Goal: Task Accomplishment & Management: Complete application form

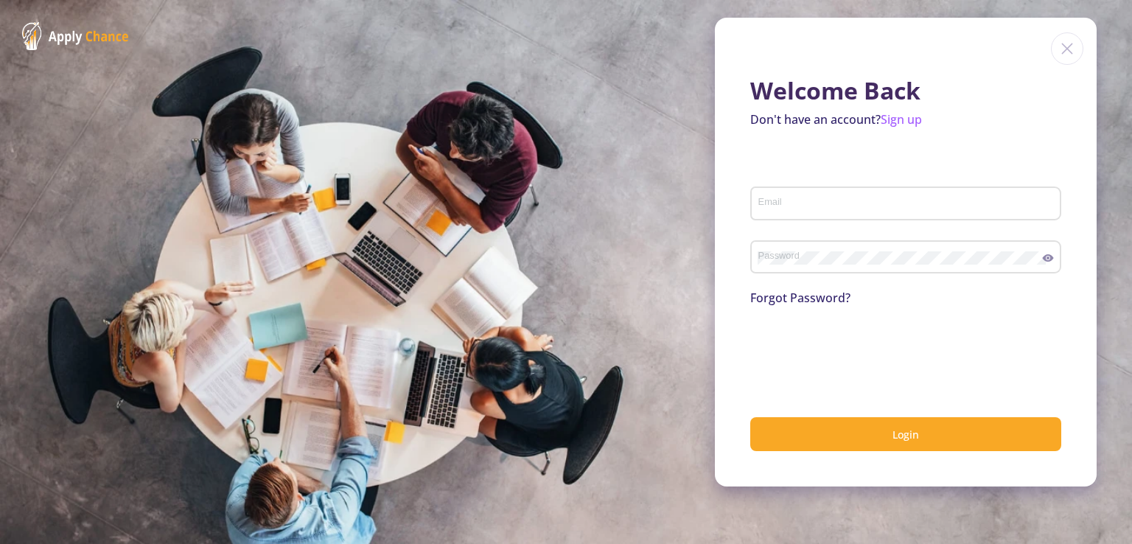
click at [805, 213] on div "Email" at bounding box center [906, 200] width 297 height 38
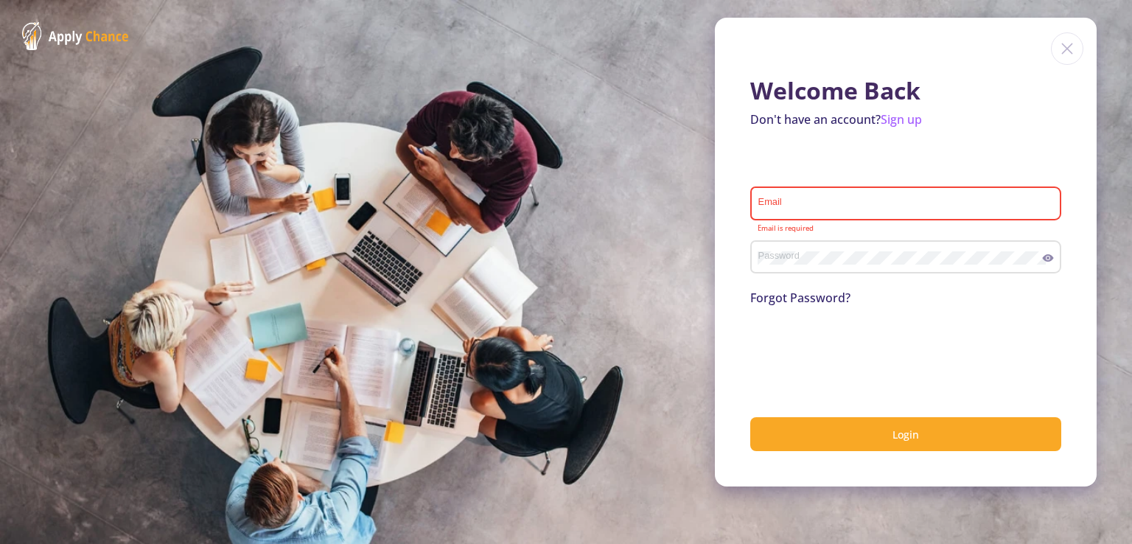
click at [790, 212] on div "Email" at bounding box center [906, 200] width 297 height 38
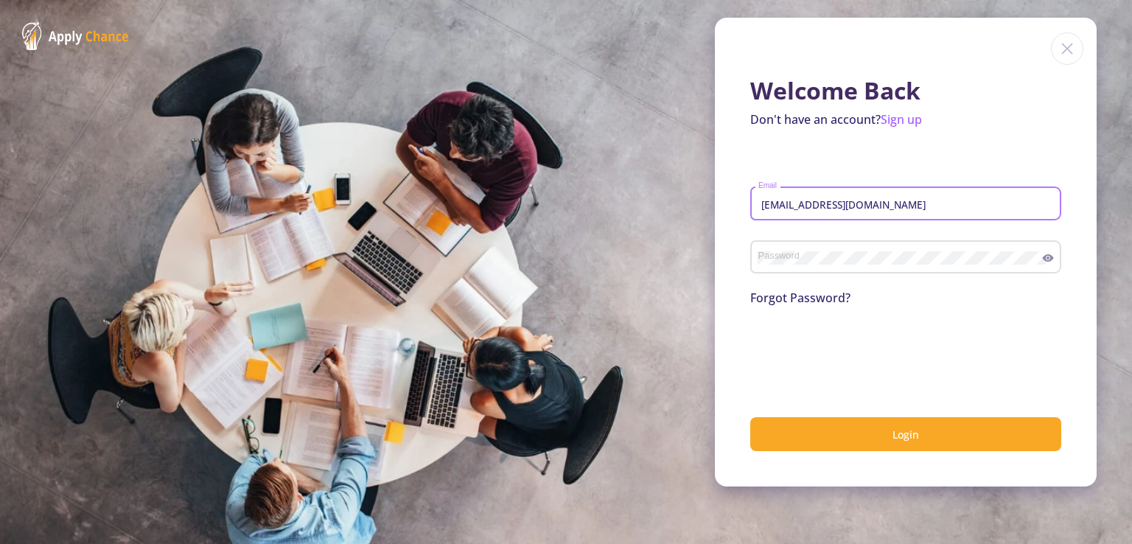
type input "[EMAIL_ADDRESS][DOMAIN_NAME]"
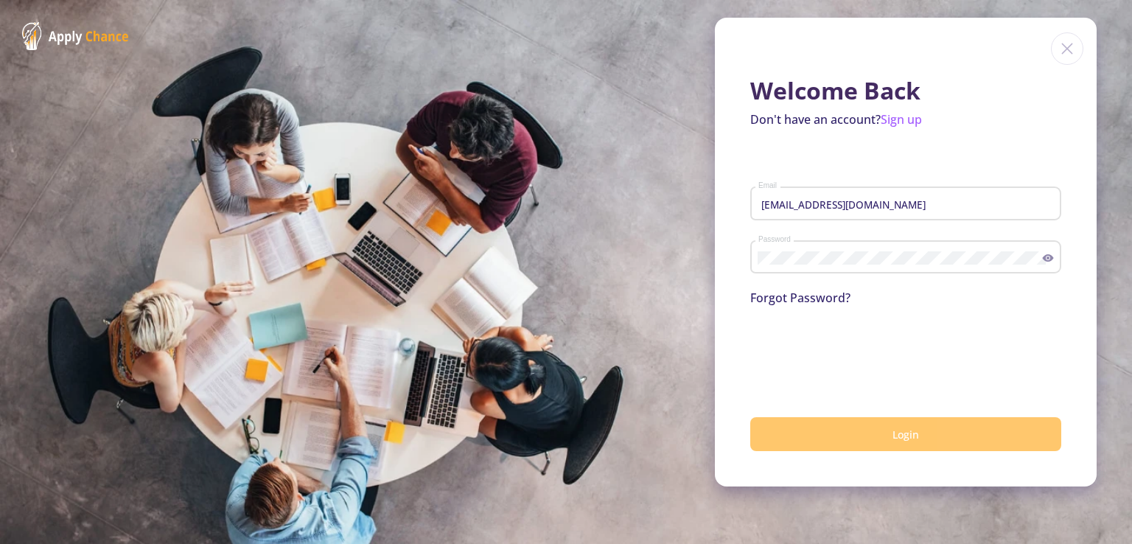
click at [836, 428] on button "Login" at bounding box center [905, 434] width 311 height 35
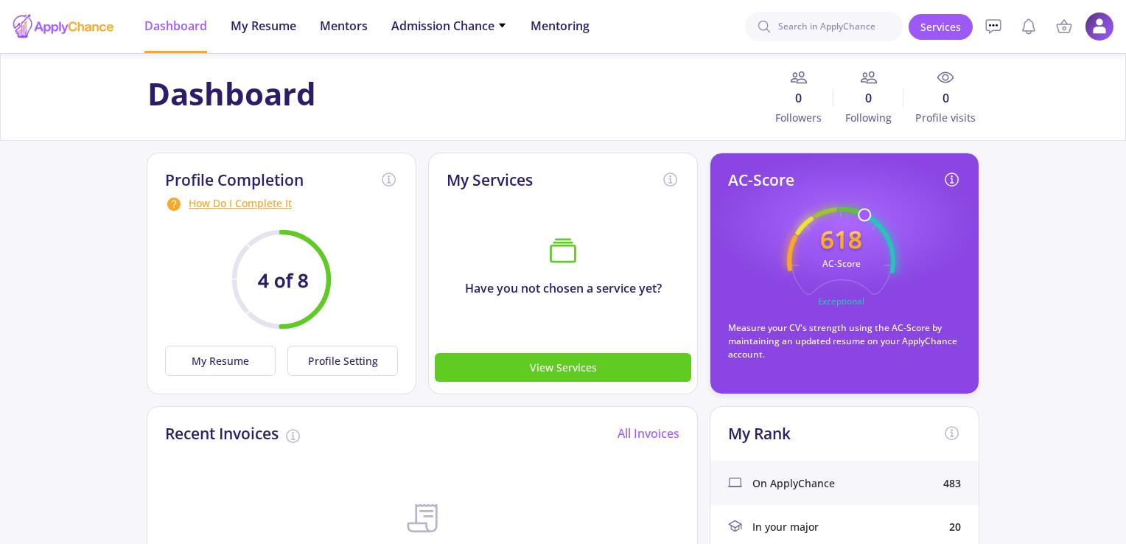
scroll to position [15, 0]
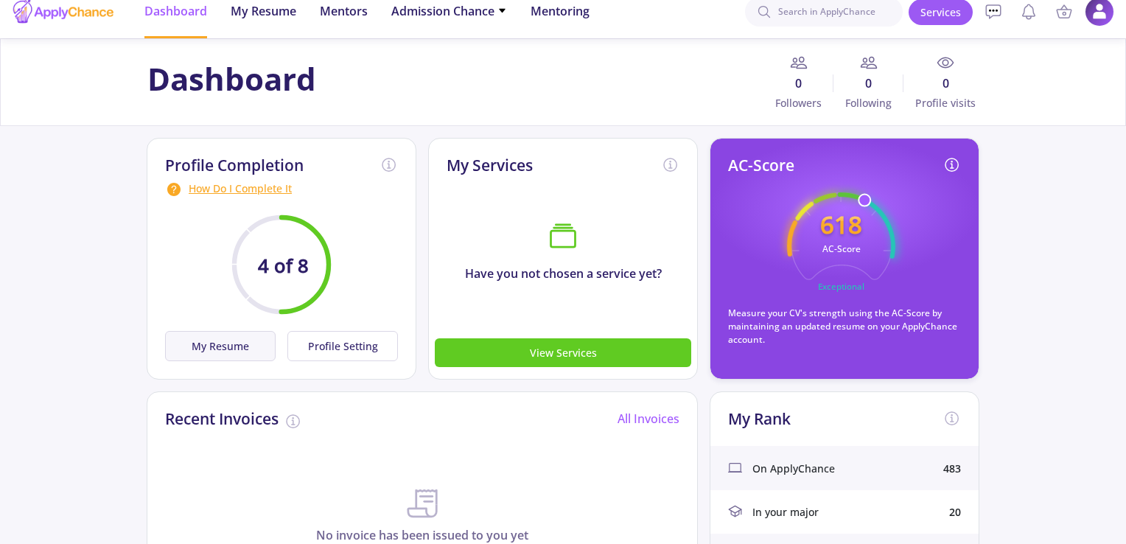
click at [239, 346] on button "My Resume" at bounding box center [220, 346] width 111 height 30
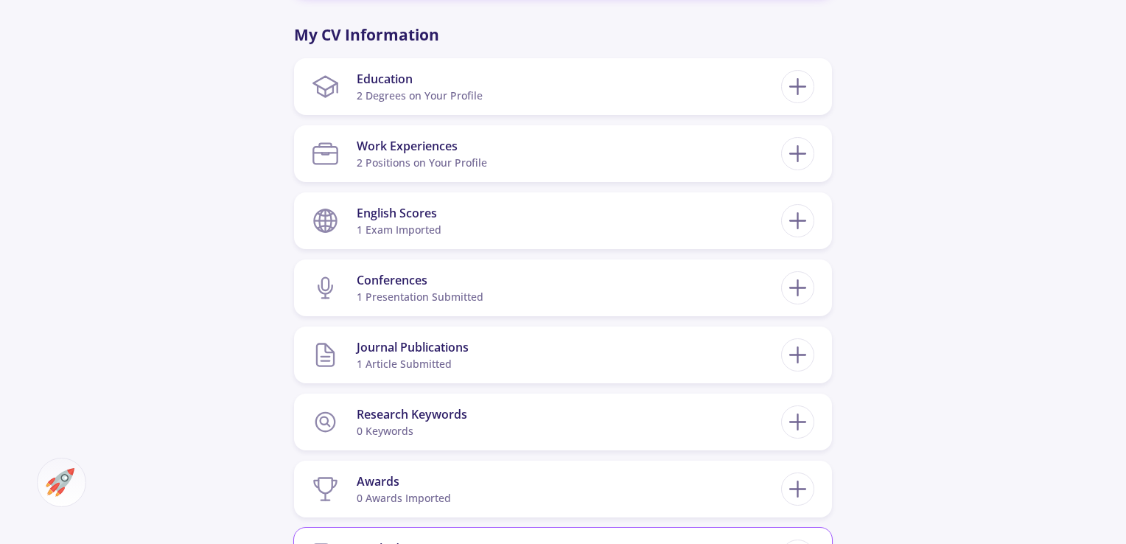
scroll to position [600, 0]
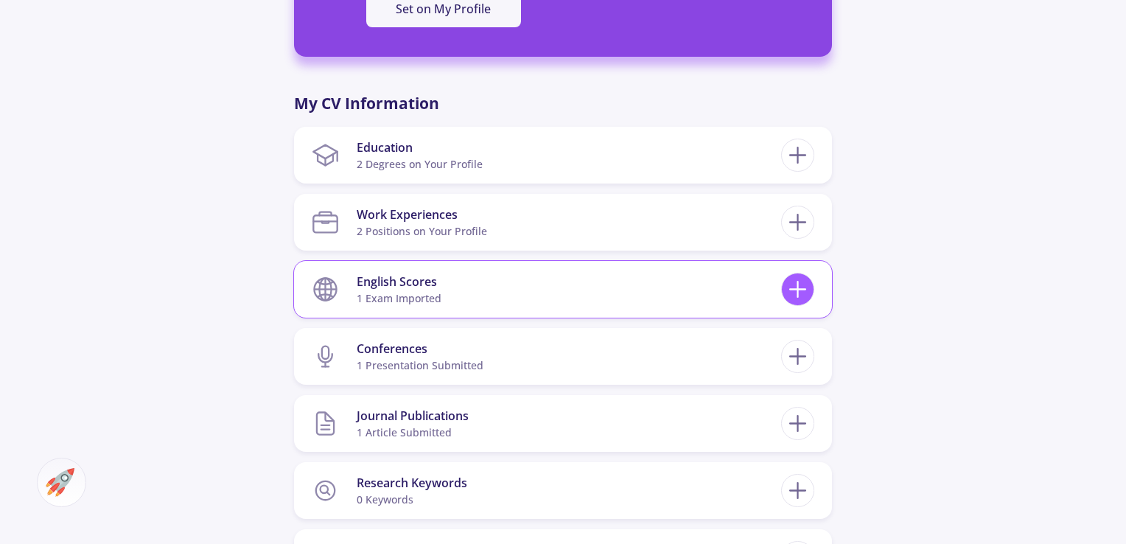
click at [789, 291] on icon at bounding box center [797, 289] width 27 height 27
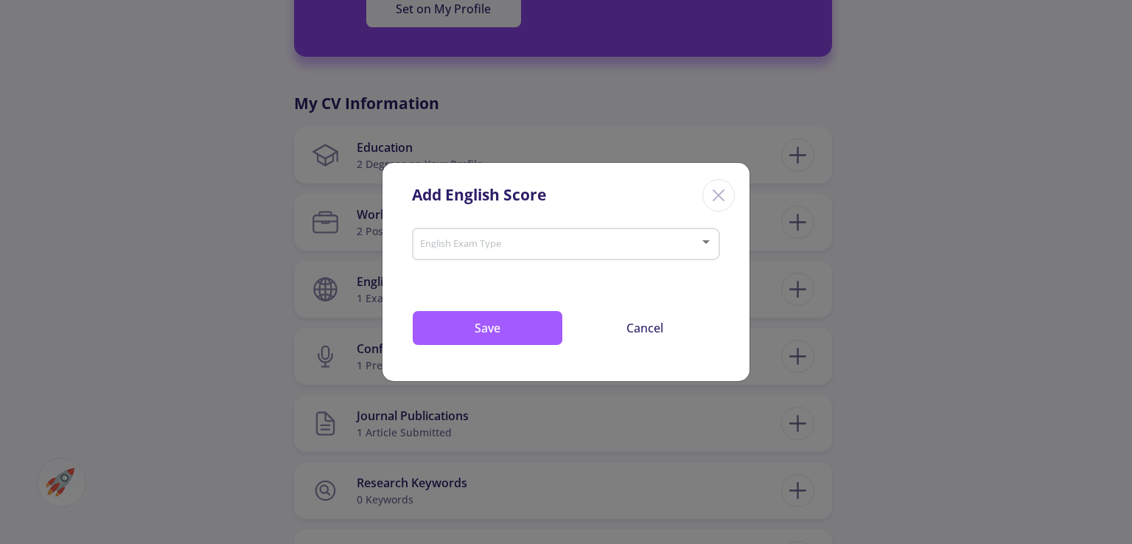
click at [480, 254] on div "English Exam Type" at bounding box center [566, 241] width 294 height 37
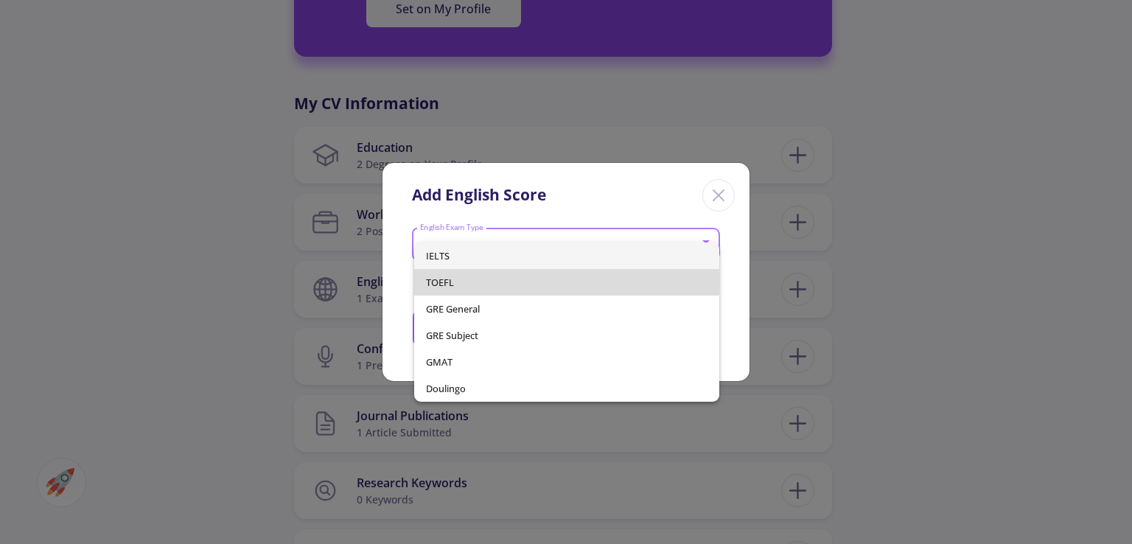
click at [468, 280] on span "TOEFL" at bounding box center [566, 282] width 281 height 27
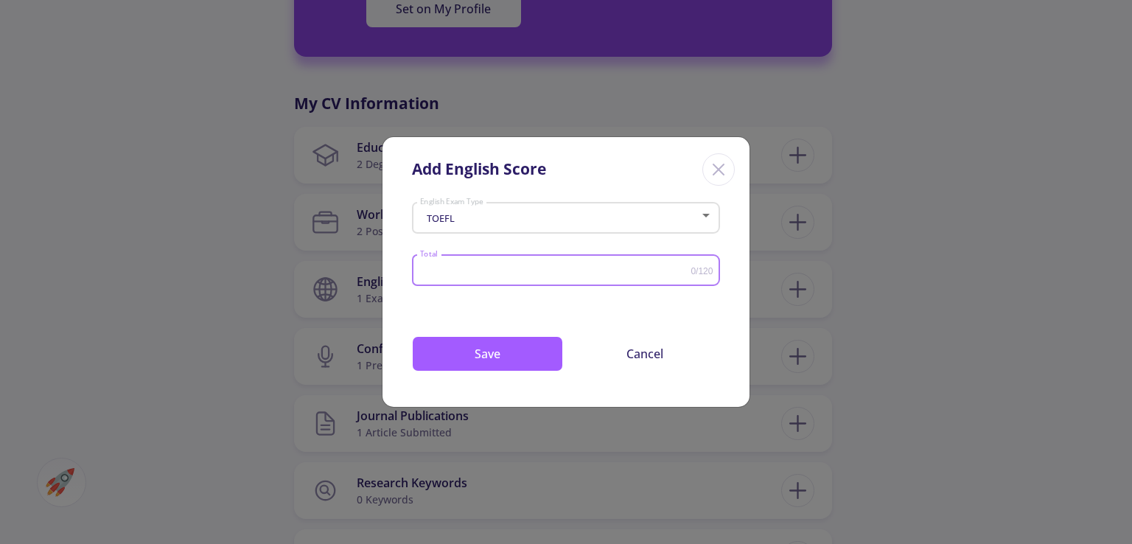
click at [478, 269] on input "Total" at bounding box center [555, 270] width 272 height 11
type input "102"
click at [484, 356] on button "Save" at bounding box center [487, 353] width 151 height 35
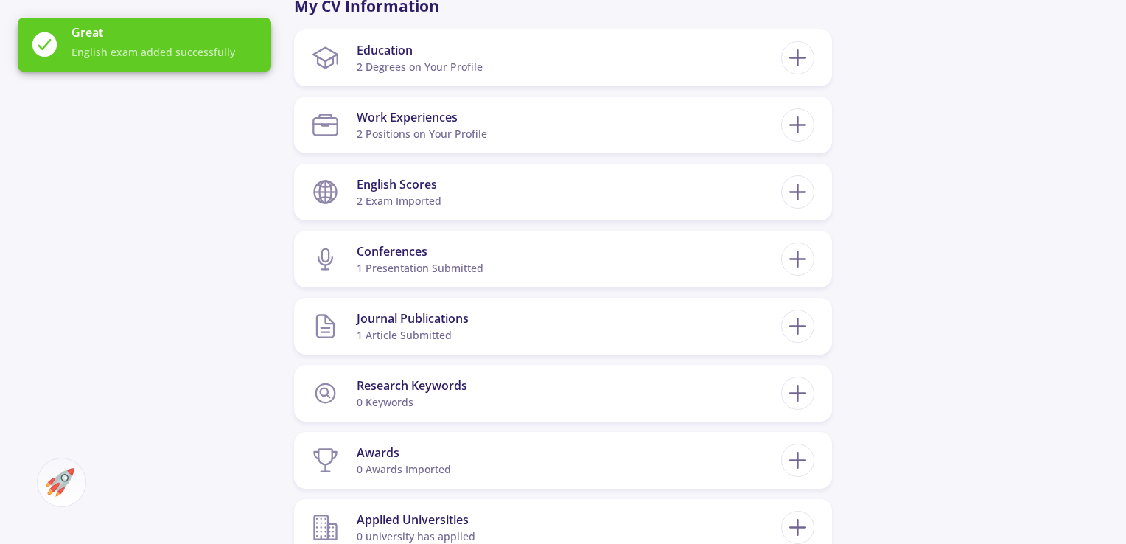
scroll to position [714, 0]
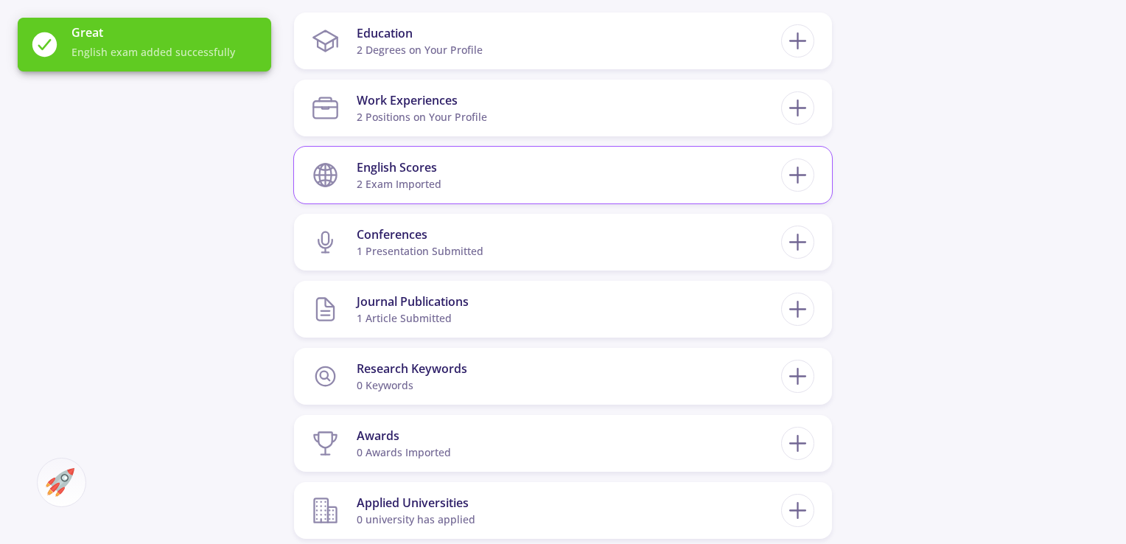
click at [558, 171] on section "English Scores 2 exam imported" at bounding box center [547, 175] width 470 height 45
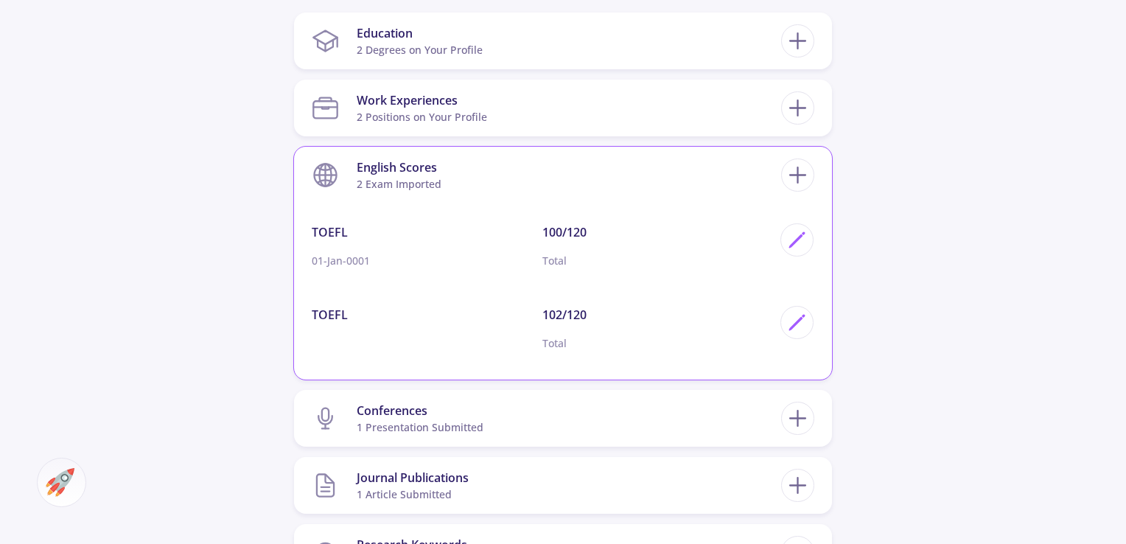
click at [722, 242] on div "100/120 Total" at bounding box center [658, 251] width 231 height 57
click at [582, 310] on p "102/120" at bounding box center [658, 315] width 231 height 18
click at [560, 348] on p "Total" at bounding box center [658, 342] width 231 height 15
click at [795, 172] on icon at bounding box center [797, 174] width 27 height 27
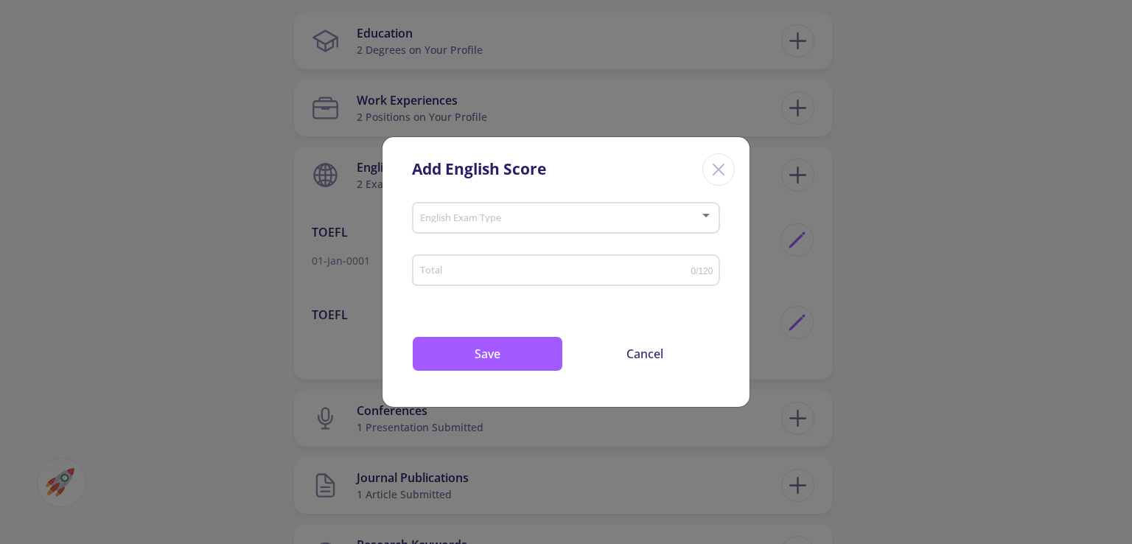
click at [659, 246] on mat-form-field "English Exam Type" at bounding box center [566, 223] width 308 height 52
click at [652, 219] on span at bounding box center [561, 218] width 277 height 10
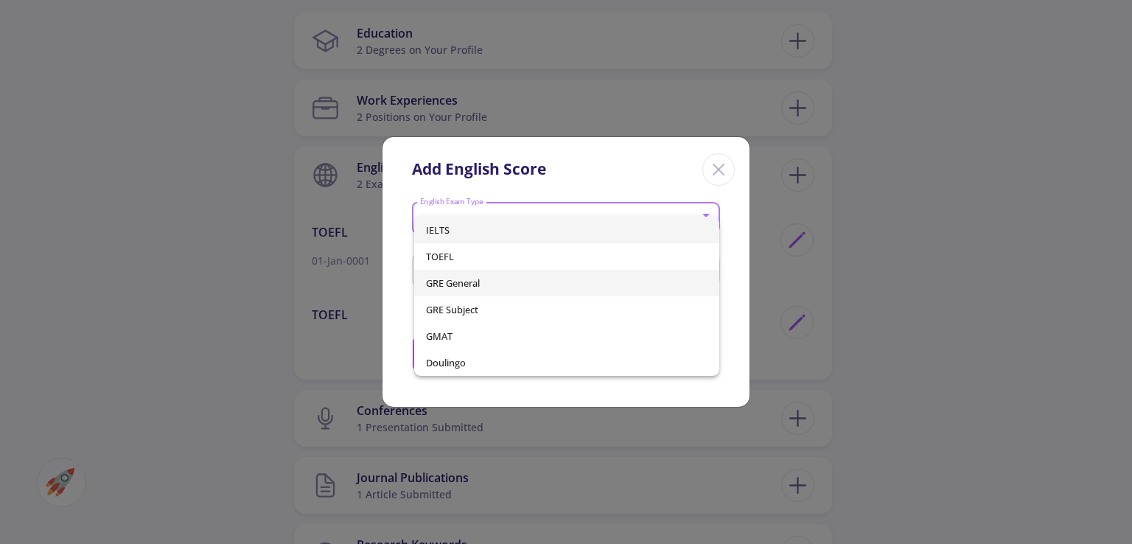
click at [469, 284] on span "GRE General" at bounding box center [566, 283] width 281 height 27
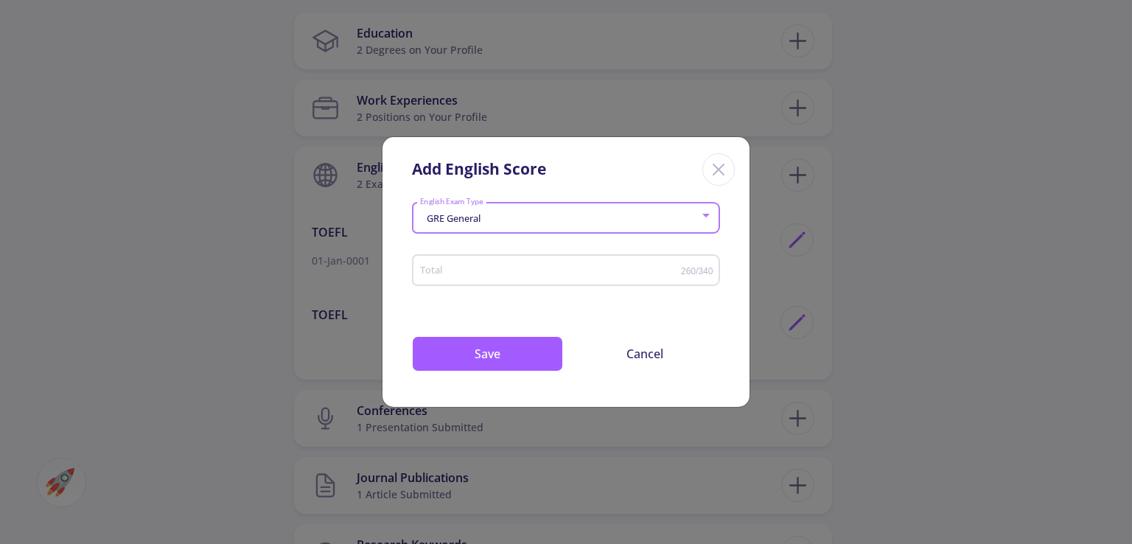
click at [461, 269] on input "Total" at bounding box center [550, 270] width 262 height 11
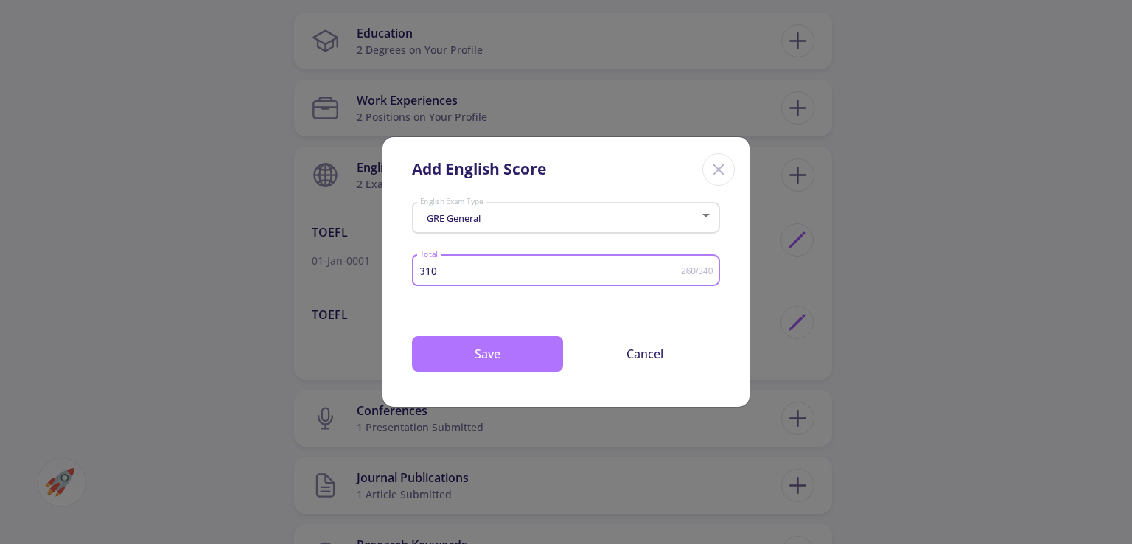
type input "310"
click at [497, 360] on button "Save" at bounding box center [487, 353] width 151 height 35
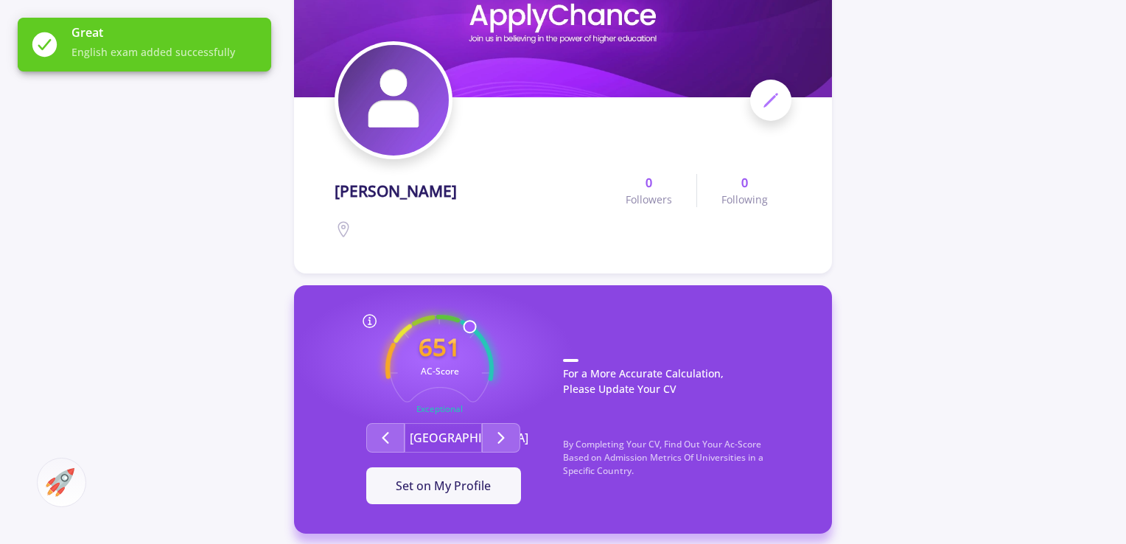
scroll to position [0, 0]
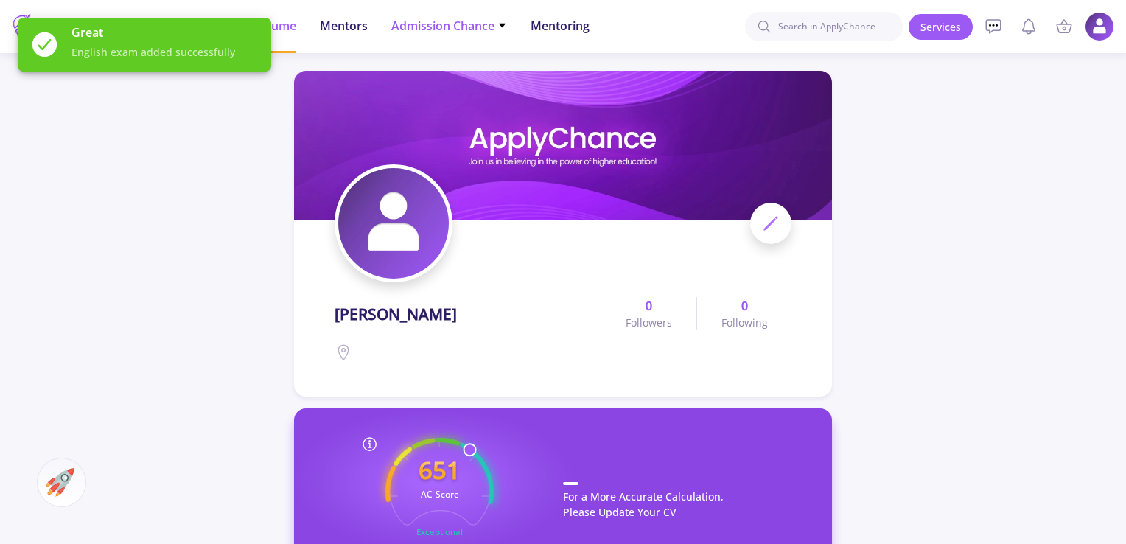
click at [413, 30] on span "Admission Chance" at bounding box center [449, 26] width 116 height 18
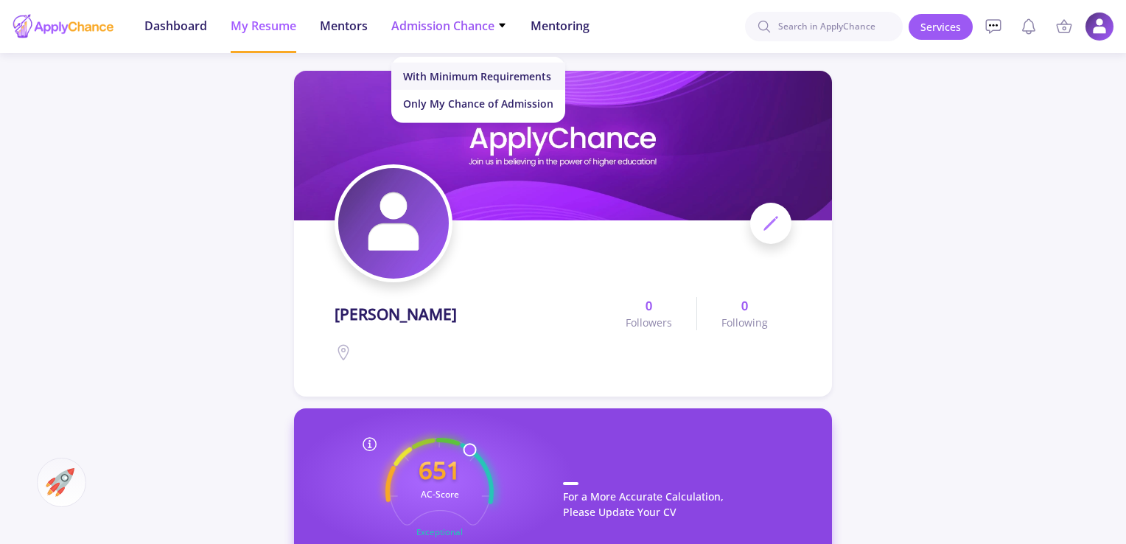
click at [438, 77] on link "With Minimum Requirements" at bounding box center [478, 76] width 174 height 27
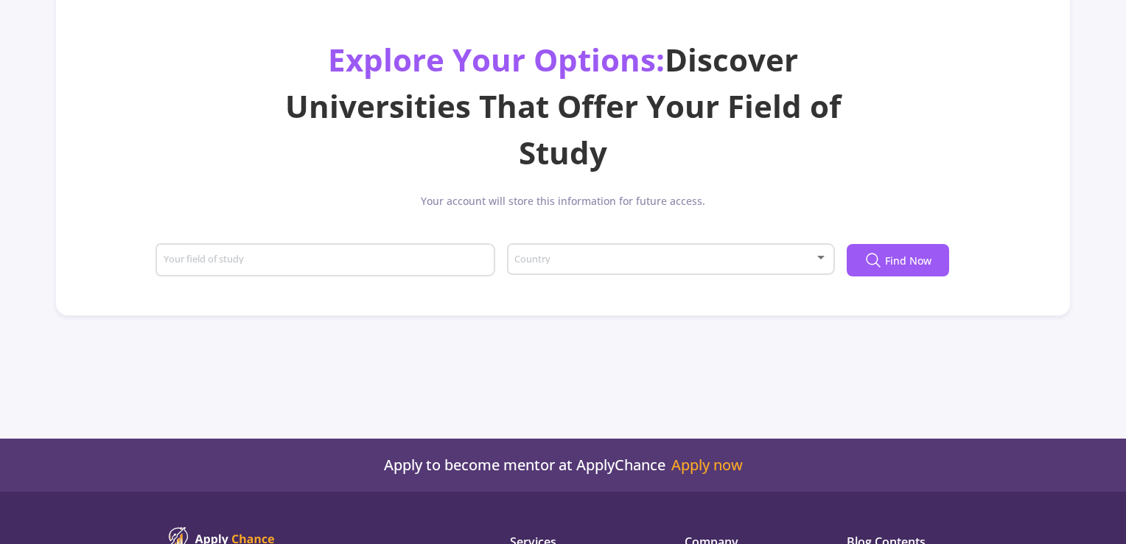
scroll to position [106, 0]
click at [558, 240] on div "Country" at bounding box center [671, 255] width 314 height 37
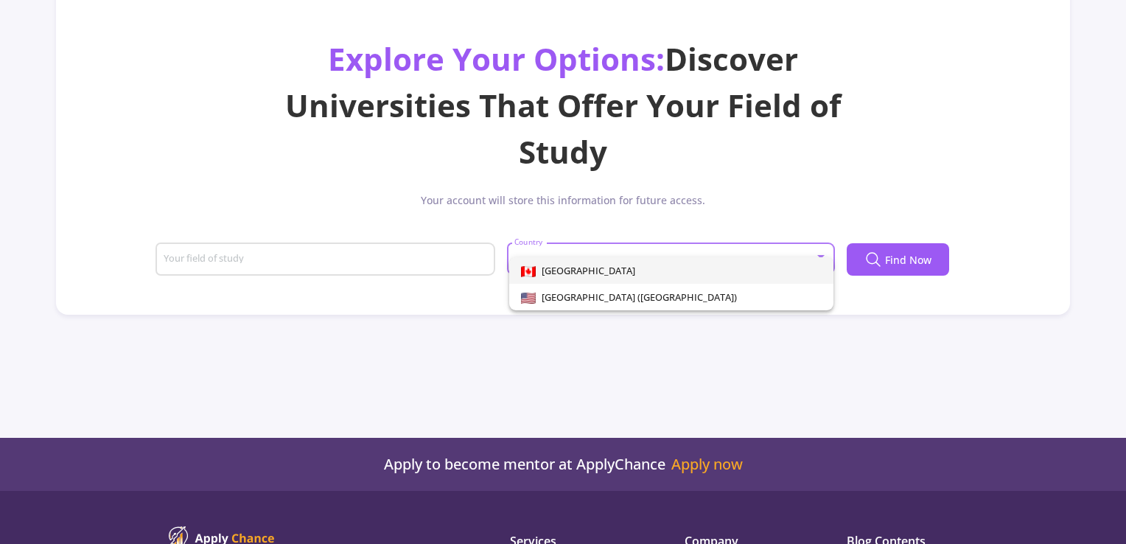
click at [560, 275] on span "[GEOGRAPHIC_DATA]" at bounding box center [586, 270] width 100 height 13
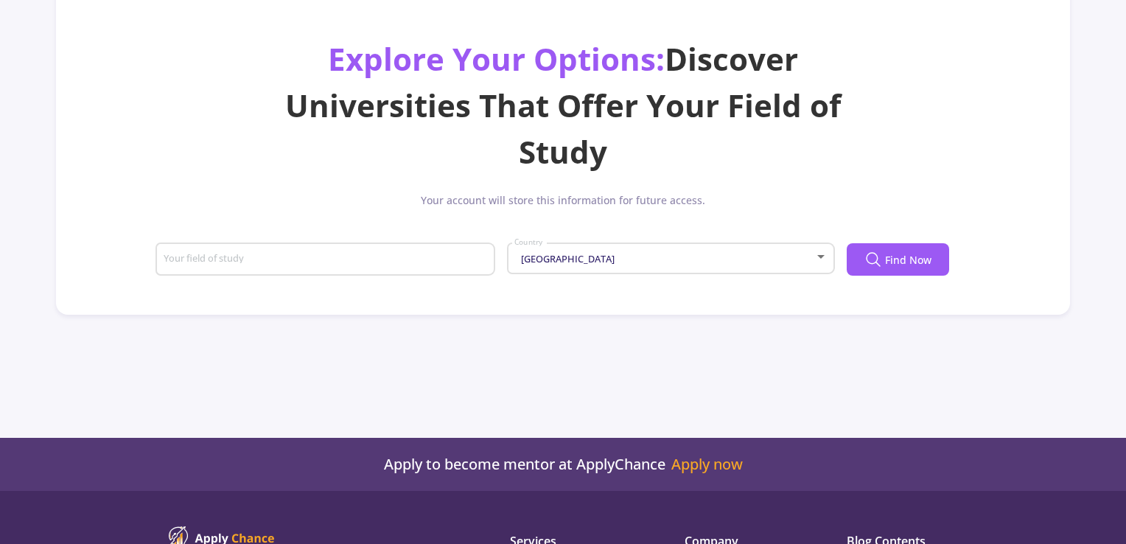
click at [456, 253] on div "Your field of study" at bounding box center [326, 256] width 326 height 38
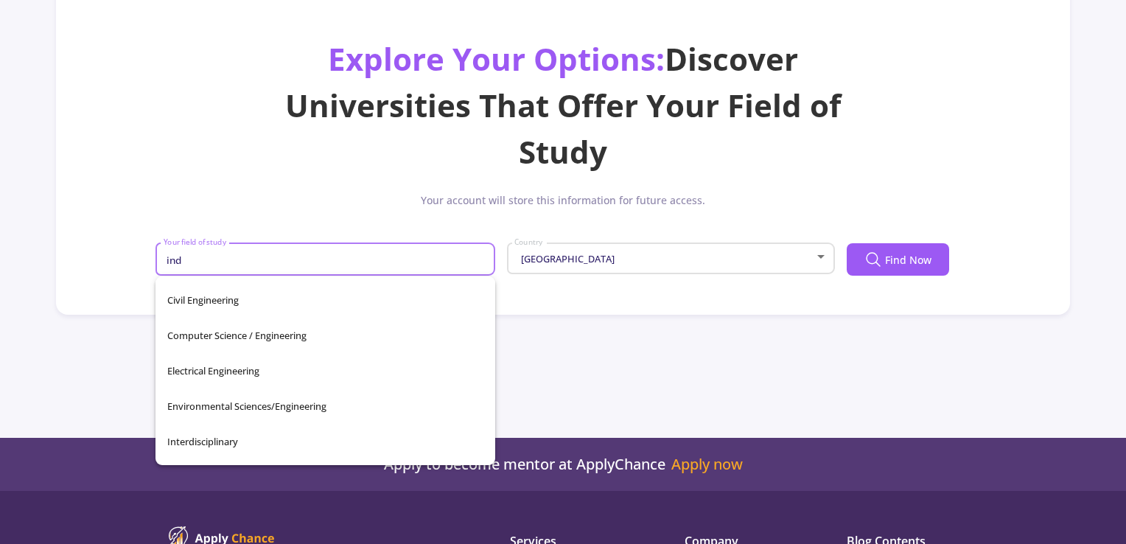
scroll to position [0, 0]
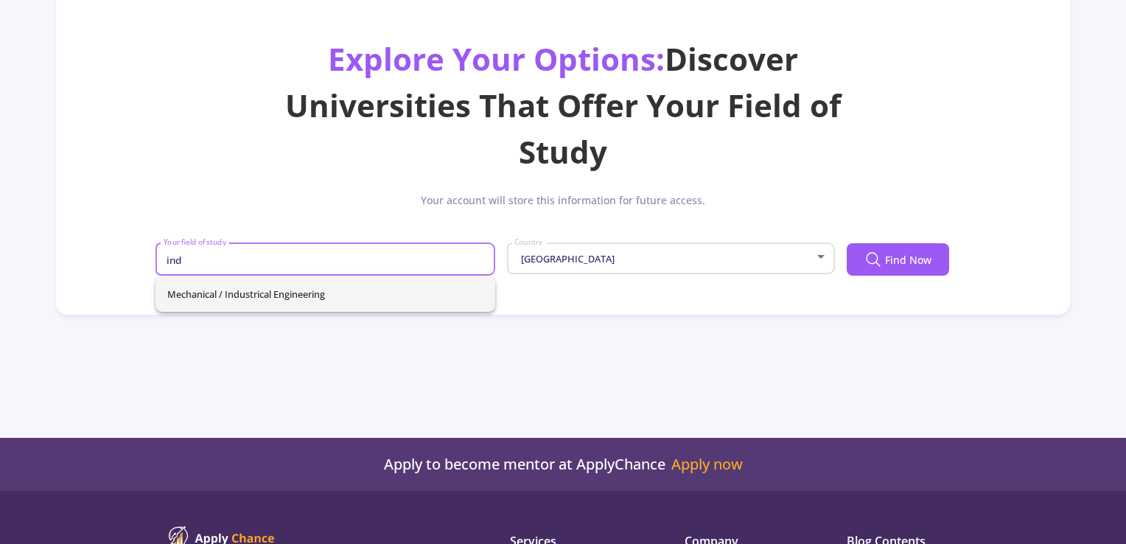
type input "ind"
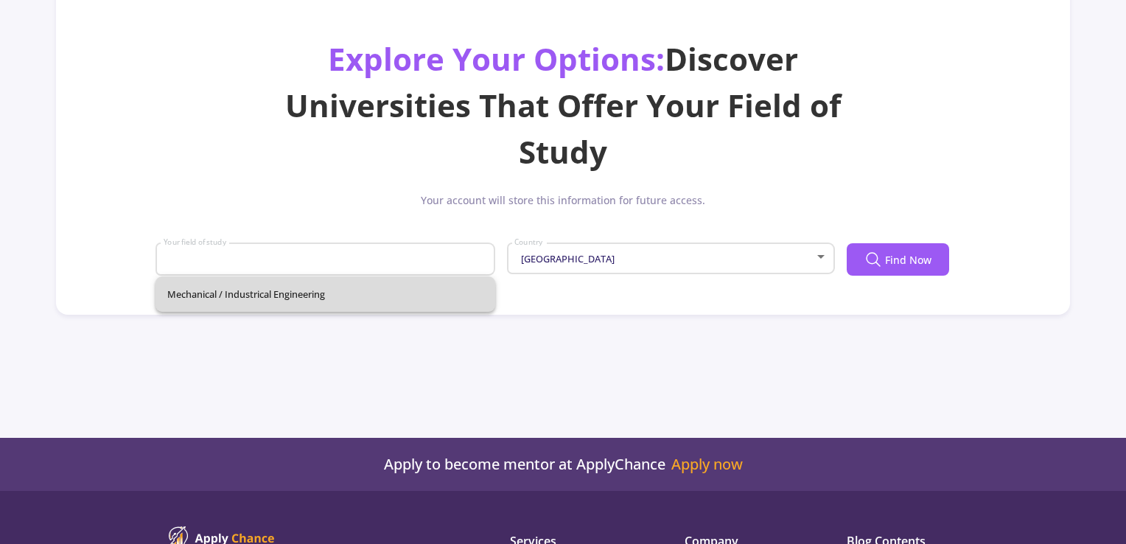
click at [366, 292] on div "Mechanical / Industrical Engineering" at bounding box center [326, 293] width 340 height 35
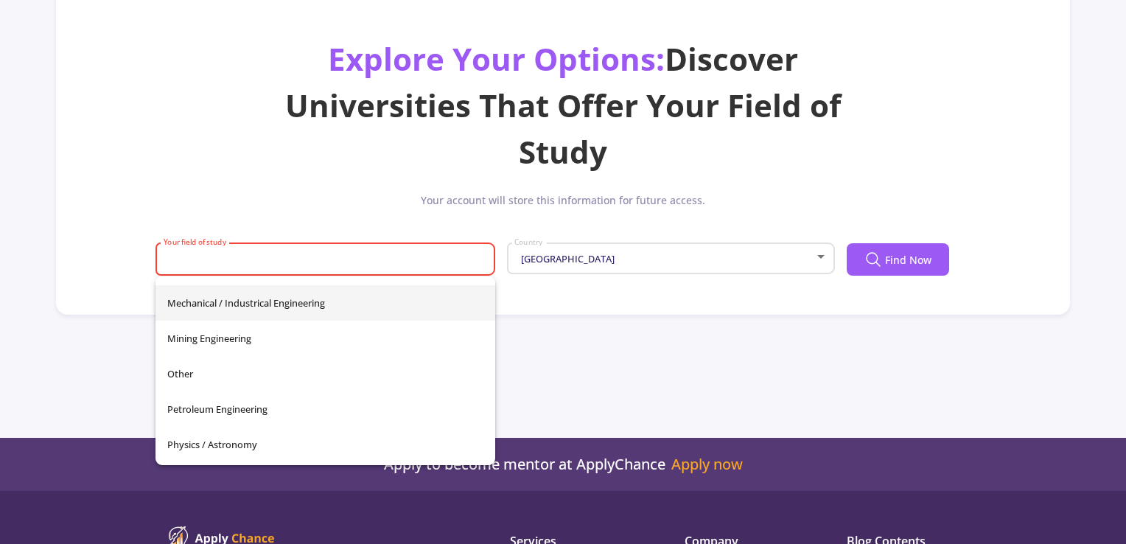
scroll to position [454, 0]
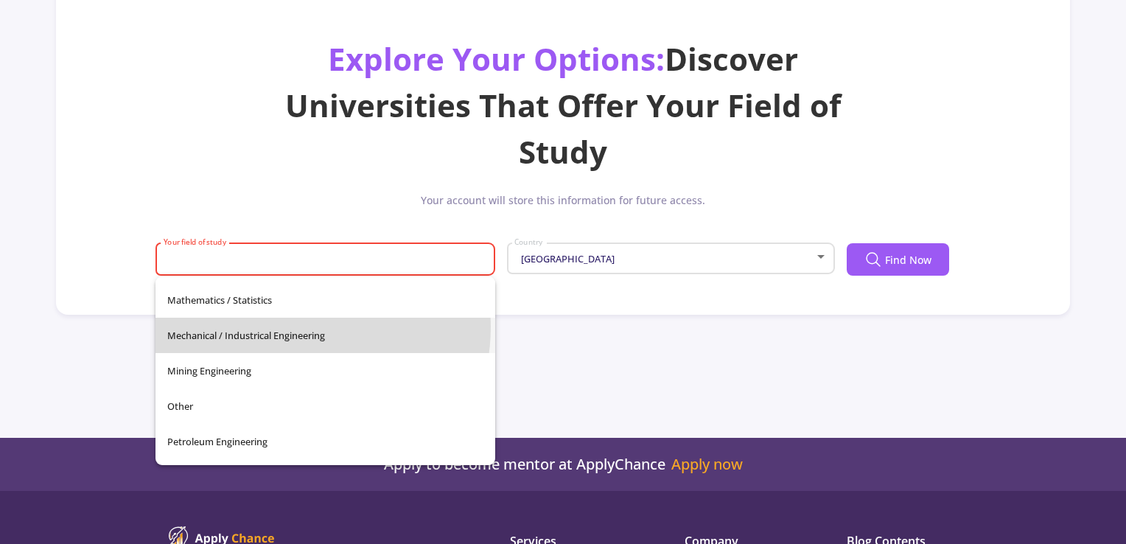
click at [284, 327] on span "Mechanical / Industrical Engineering" at bounding box center [325, 335] width 316 height 35
type input "Mechanical / Industrical Engineering"
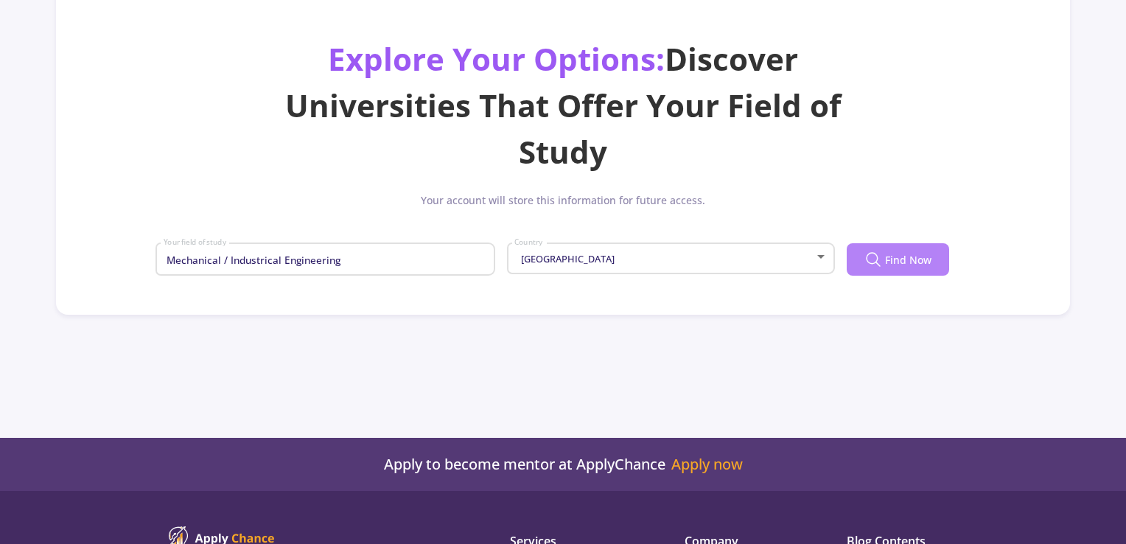
click at [929, 253] on span "Find Now" at bounding box center [908, 259] width 46 height 15
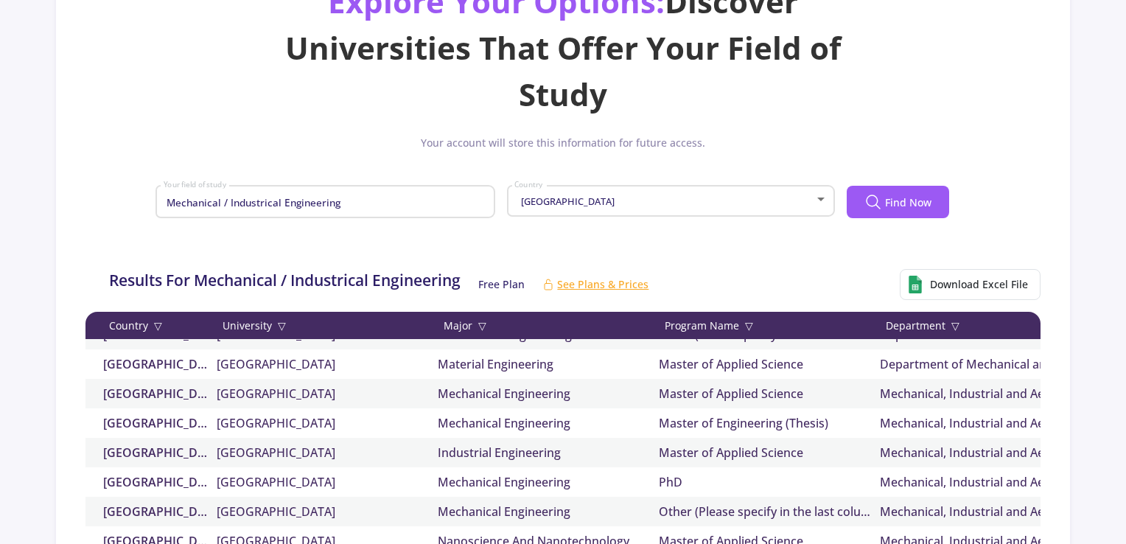
scroll to position [0, 0]
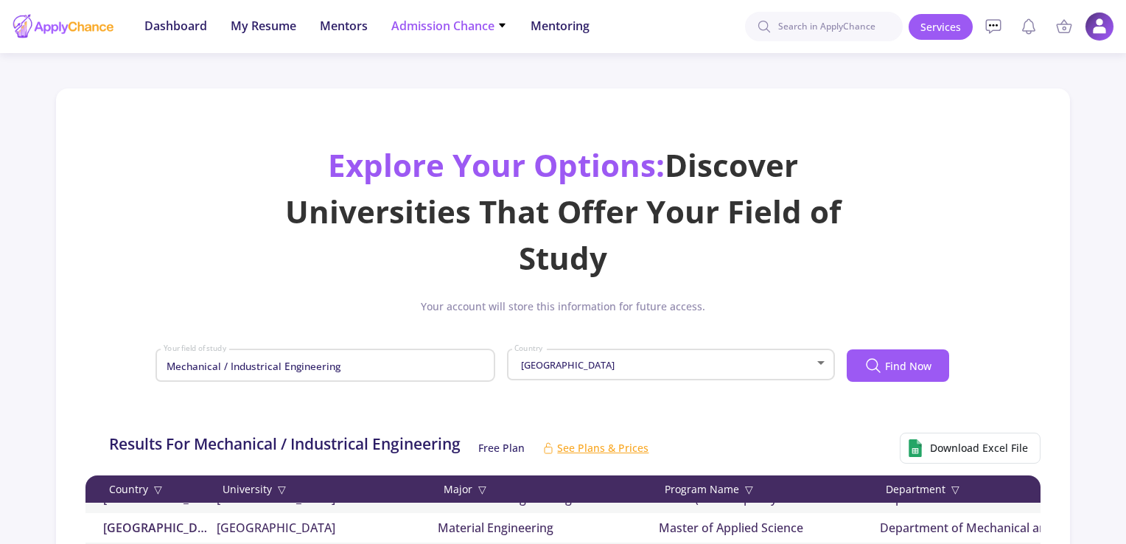
click at [463, 33] on span "Admission Chance" at bounding box center [449, 26] width 116 height 18
click at [245, 27] on span "My Resume" at bounding box center [264, 26] width 66 height 18
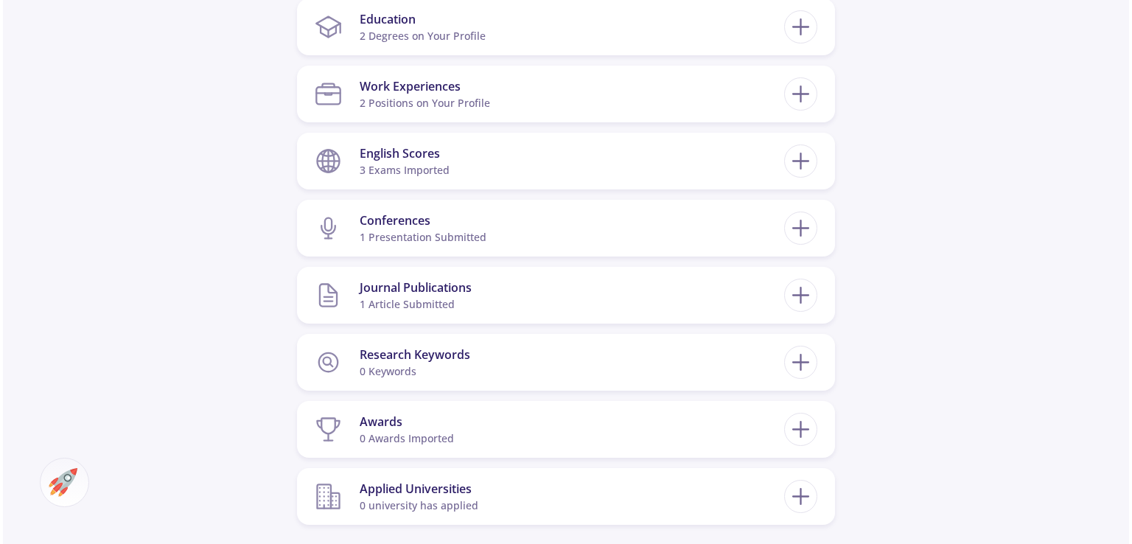
scroll to position [727, 0]
click at [402, 148] on div "English Scores" at bounding box center [402, 155] width 90 height 18
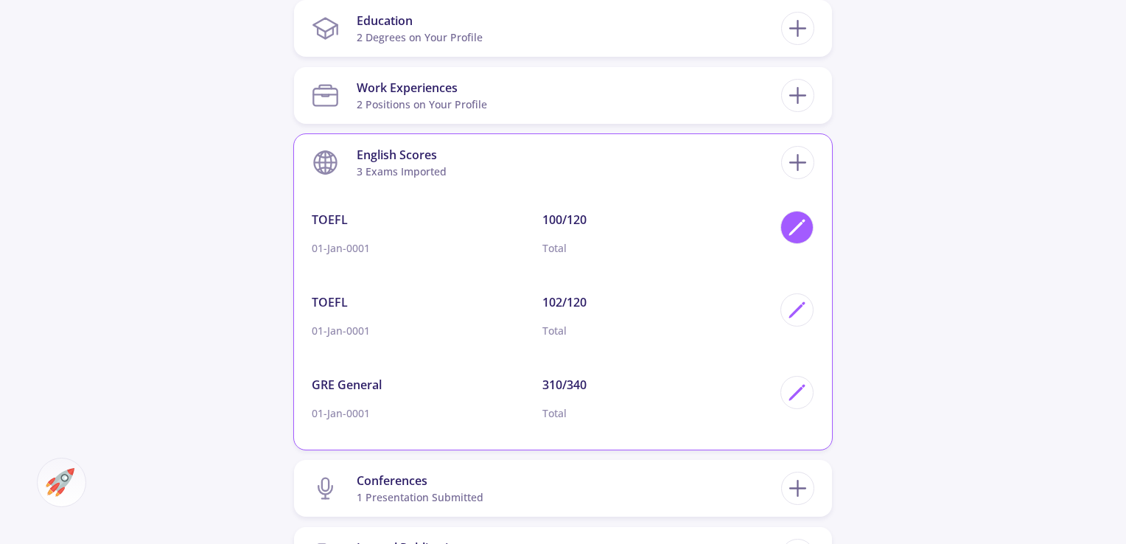
click at [794, 228] on polygon at bounding box center [796, 229] width 13 height 13
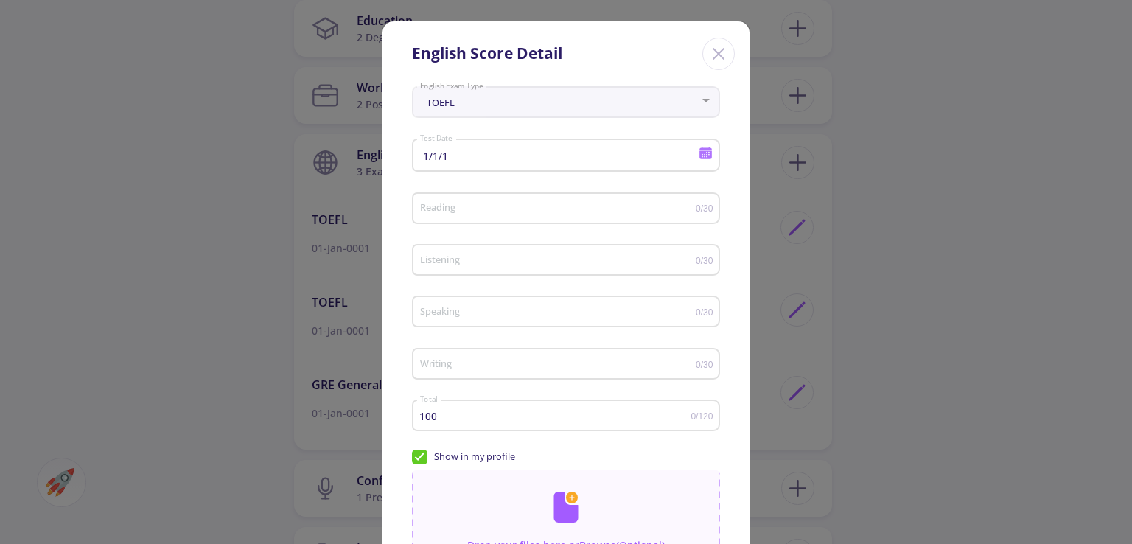
scroll to position [186, 0]
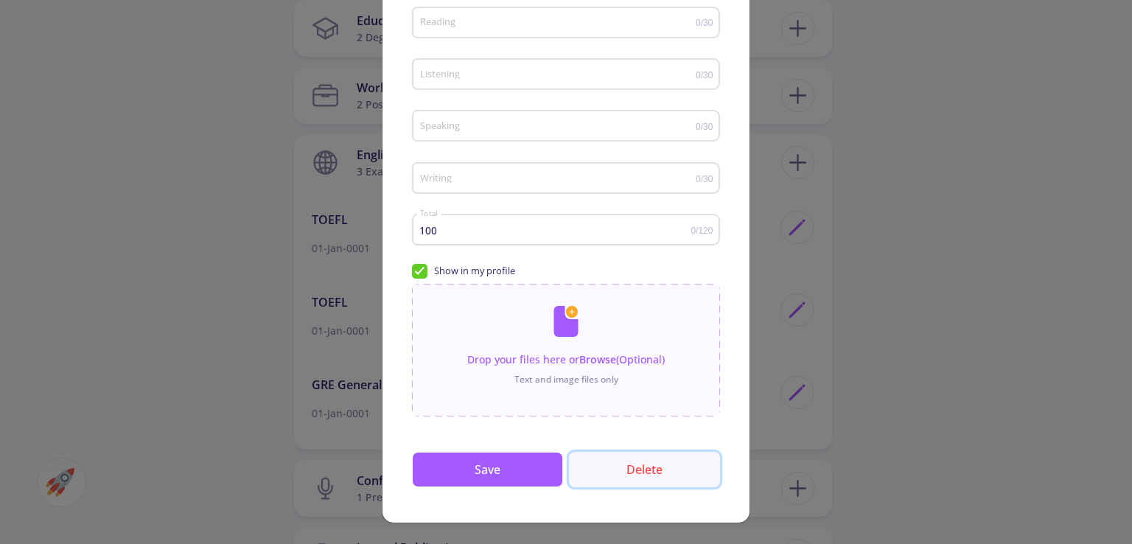
click at [632, 481] on button "Delete" at bounding box center [644, 469] width 151 height 35
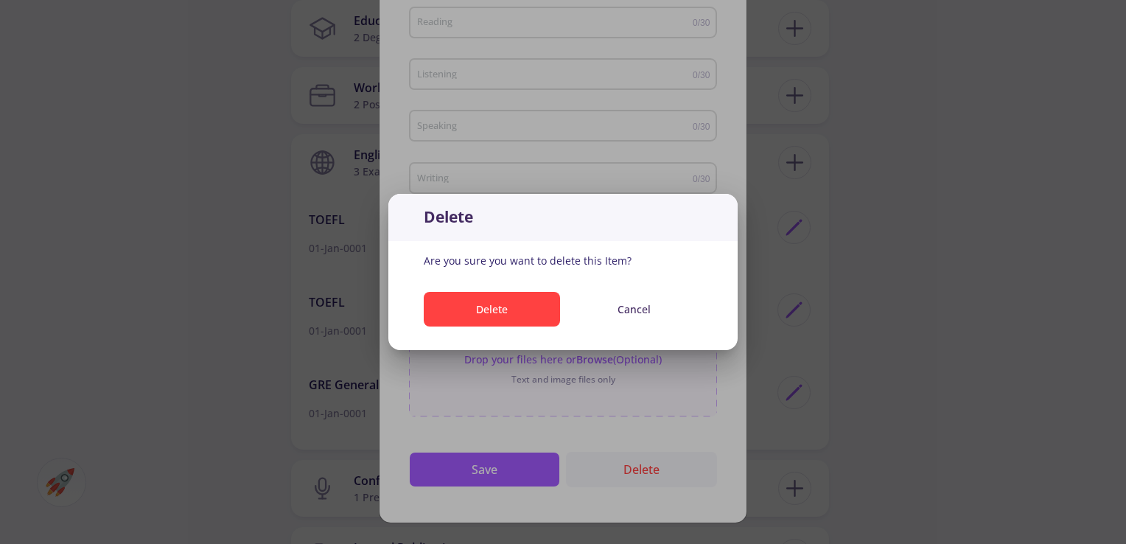
scroll to position [0, 0]
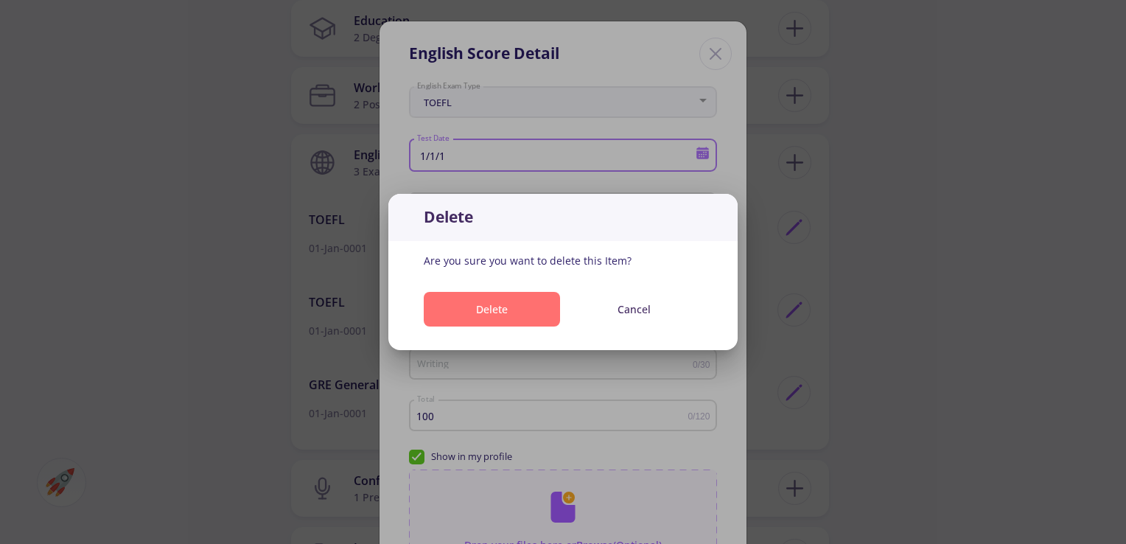
click at [524, 304] on button "Delete" at bounding box center [492, 309] width 136 height 35
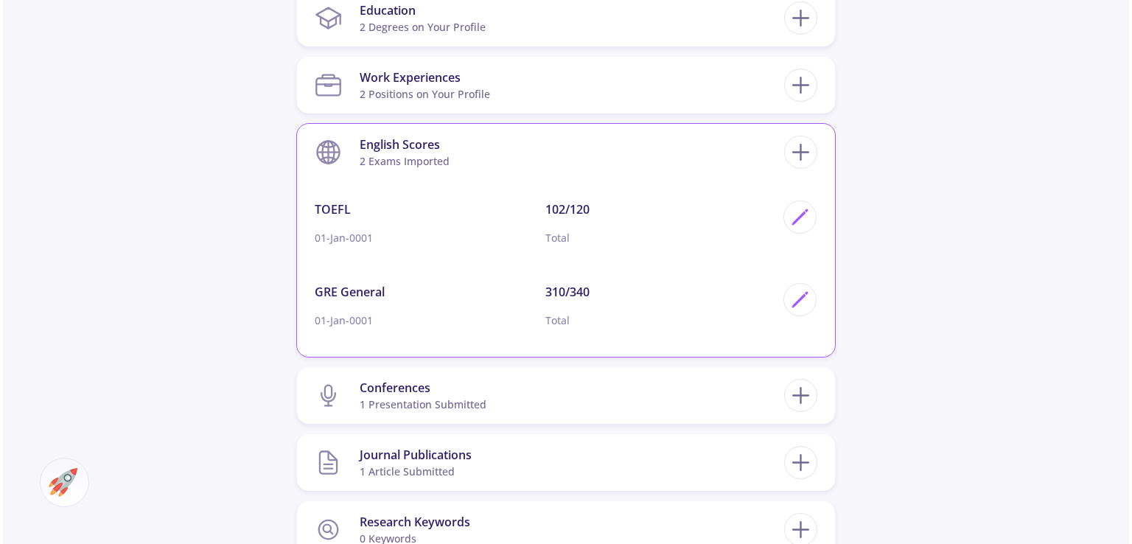
scroll to position [740, 0]
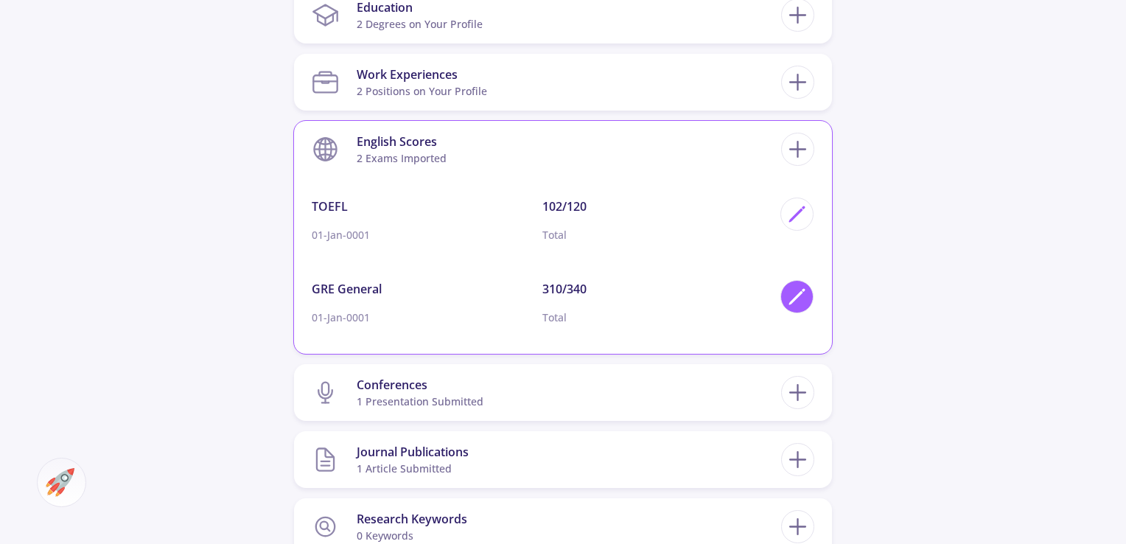
click at [786, 297] on div at bounding box center [797, 296] width 33 height 33
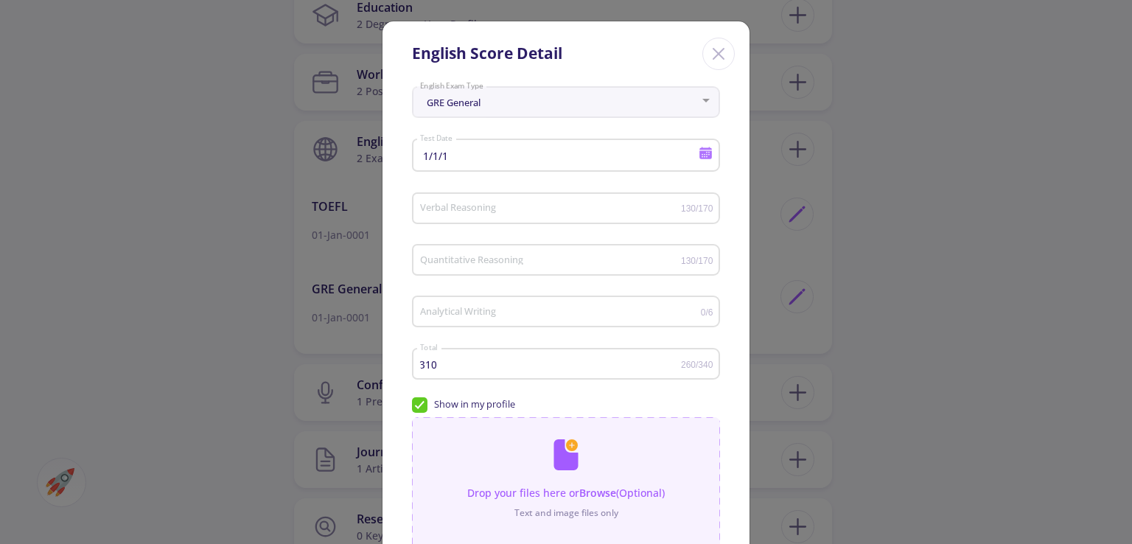
scroll to position [134, 0]
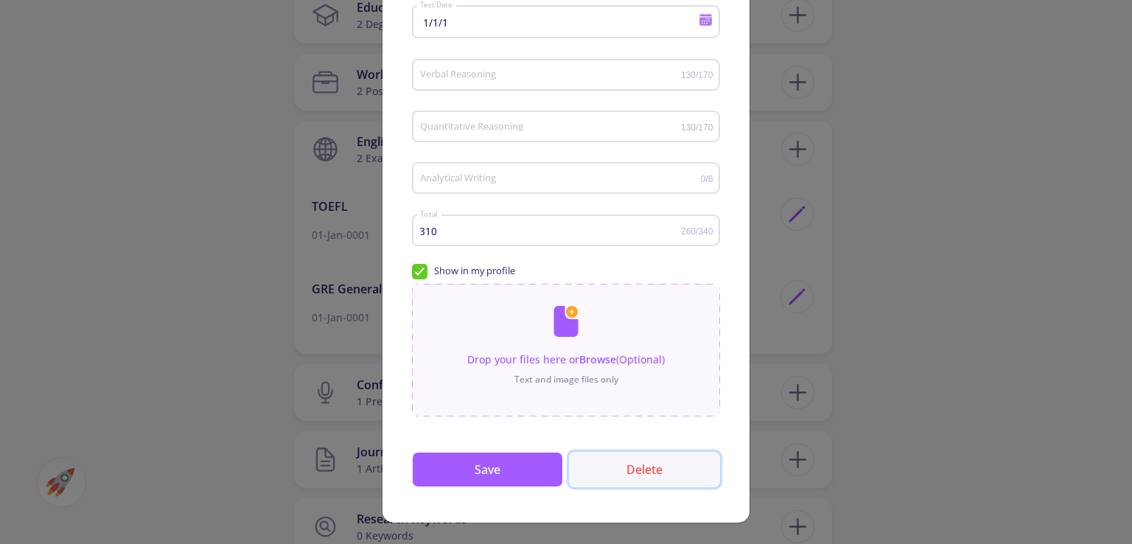
click at [629, 471] on button "Delete" at bounding box center [644, 469] width 151 height 35
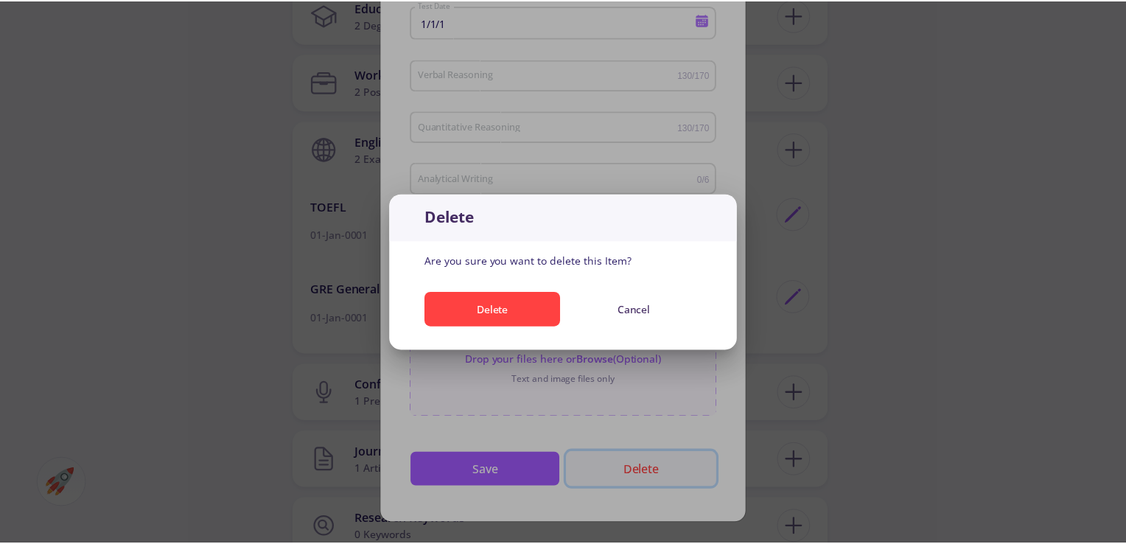
scroll to position [0, 0]
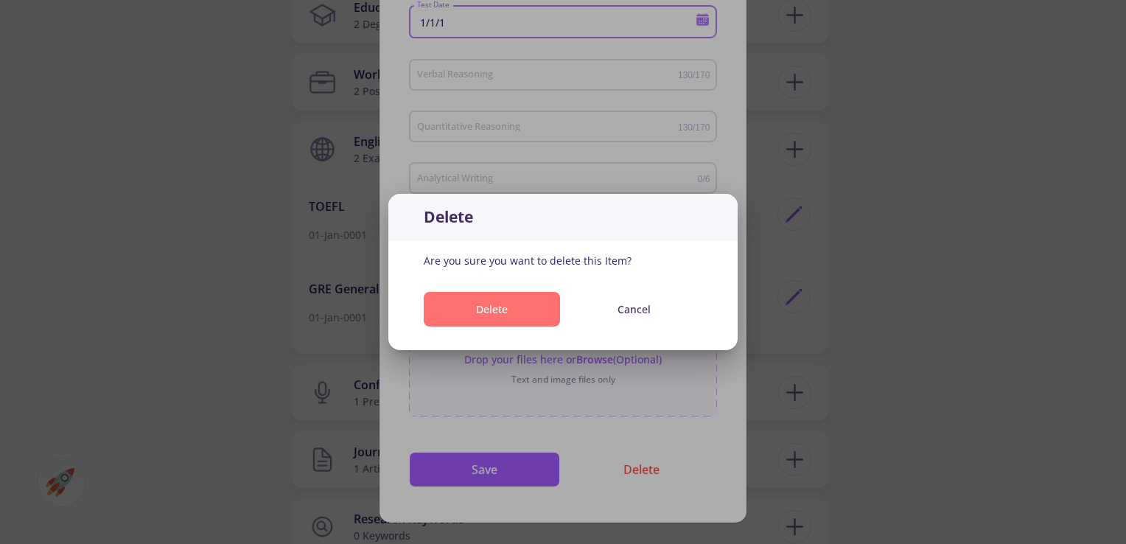
click at [515, 299] on button "Delete" at bounding box center [492, 309] width 136 height 35
